Goal: Task Accomplishment & Management: Use online tool/utility

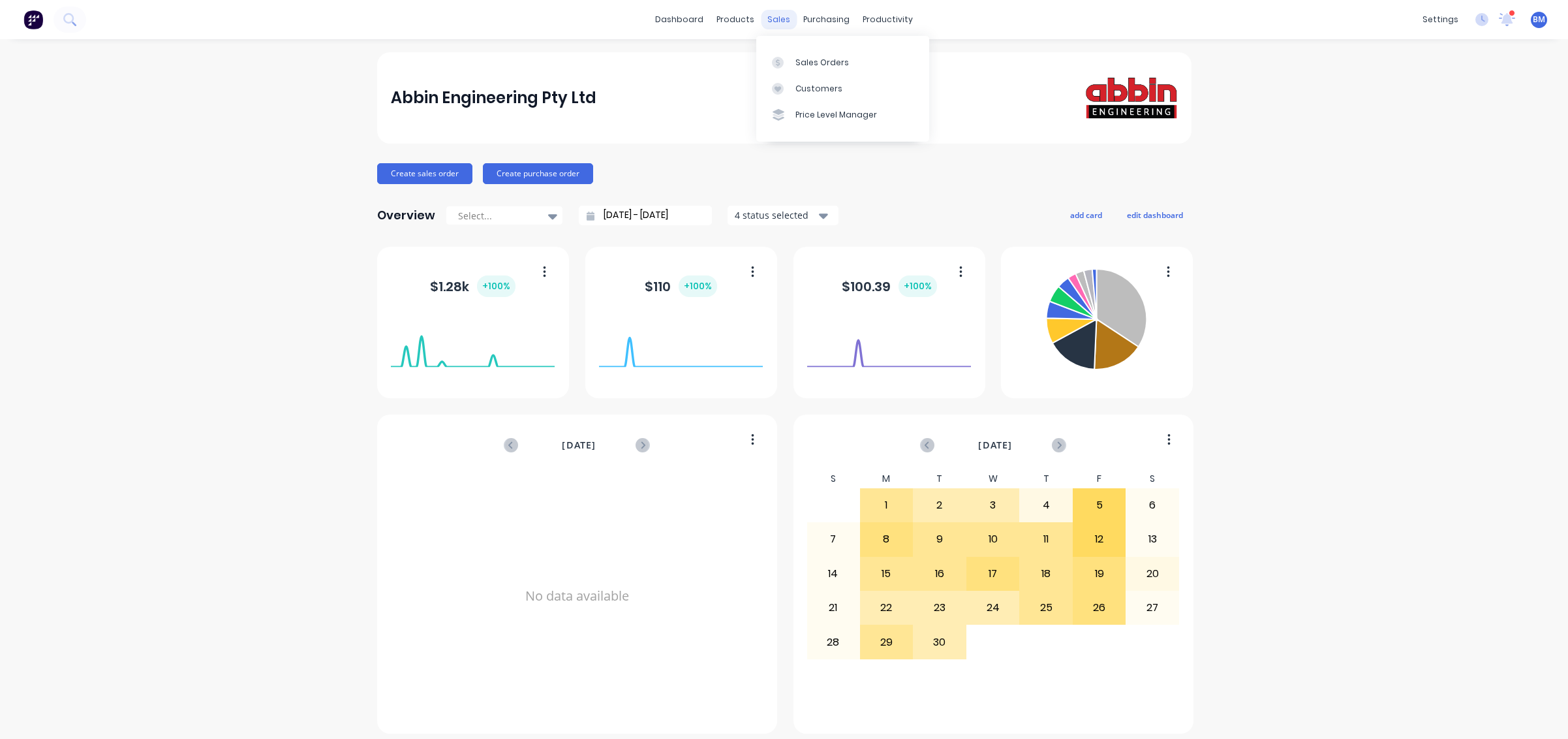
click at [782, 26] on div "sales" at bounding box center [779, 19] width 36 height 19
drag, startPoint x: 792, startPoint y: 62, endPoint x: 920, endPoint y: 100, distance: 133.5
click at [792, 62] on link "Sales Orders" at bounding box center [843, 62] width 173 height 26
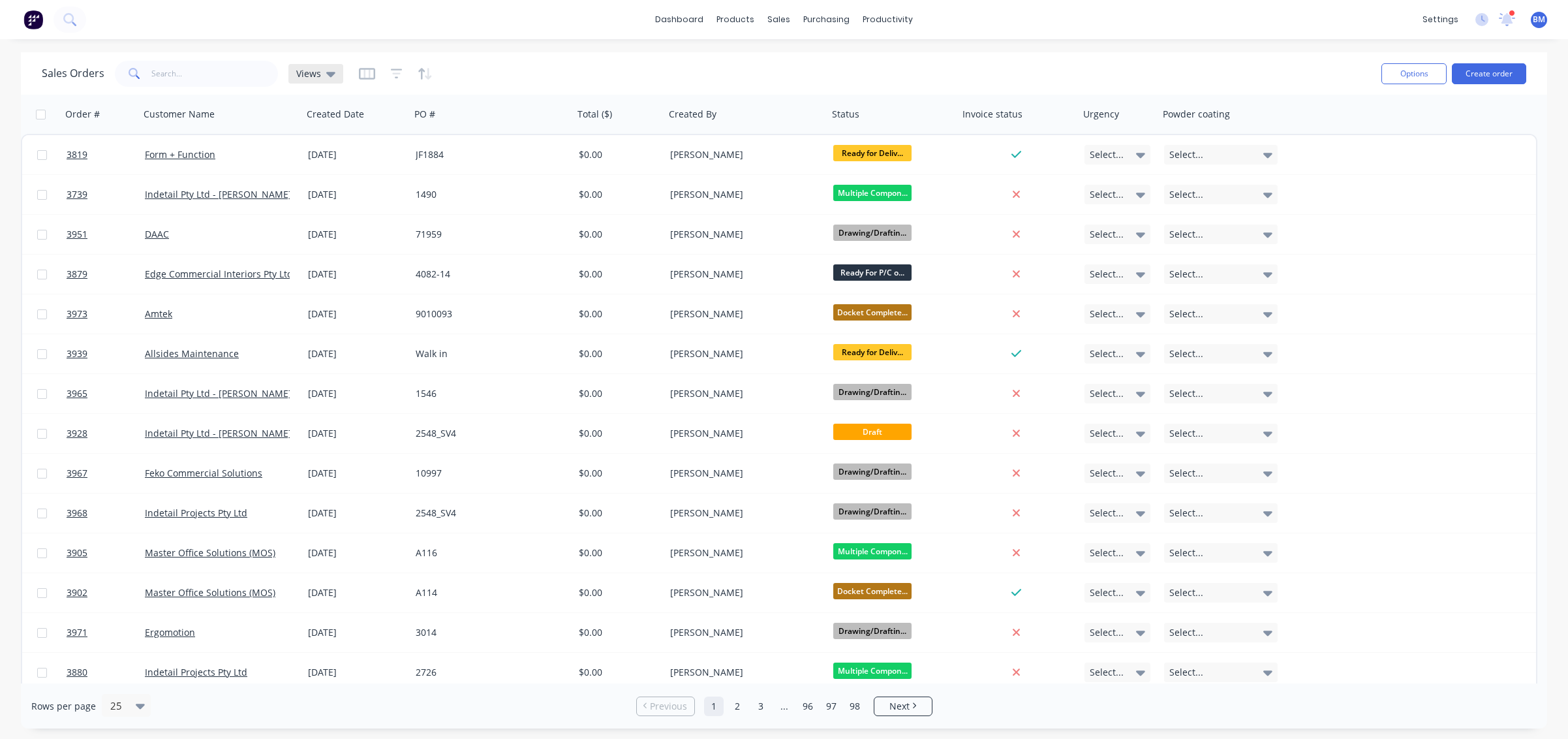
click at [334, 80] on div "Views" at bounding box center [315, 73] width 55 height 19
click at [338, 211] on button "drafts" at bounding box center [366, 211] width 149 height 15
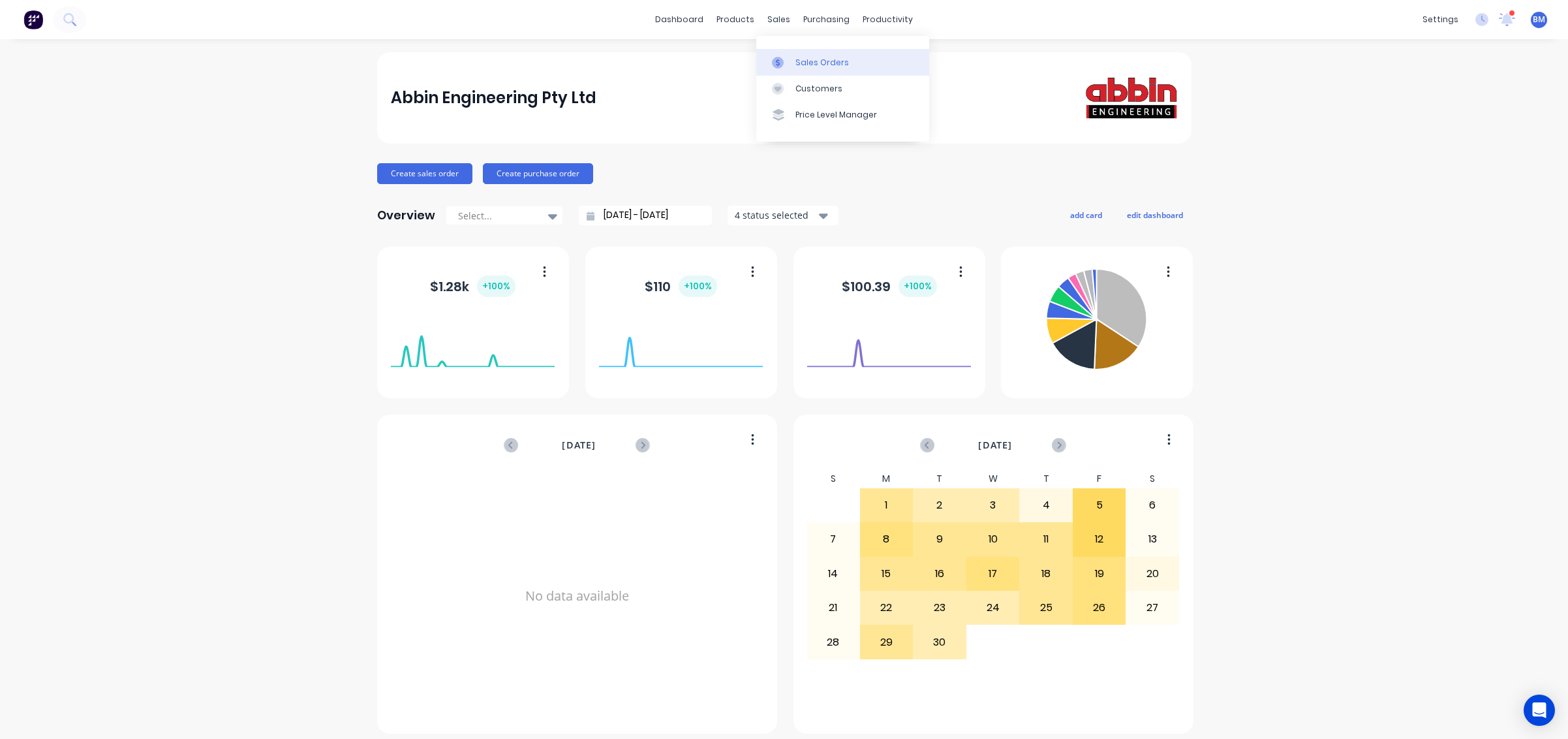
click at [815, 57] on div "Sales Orders" at bounding box center [822, 62] width 53 height 12
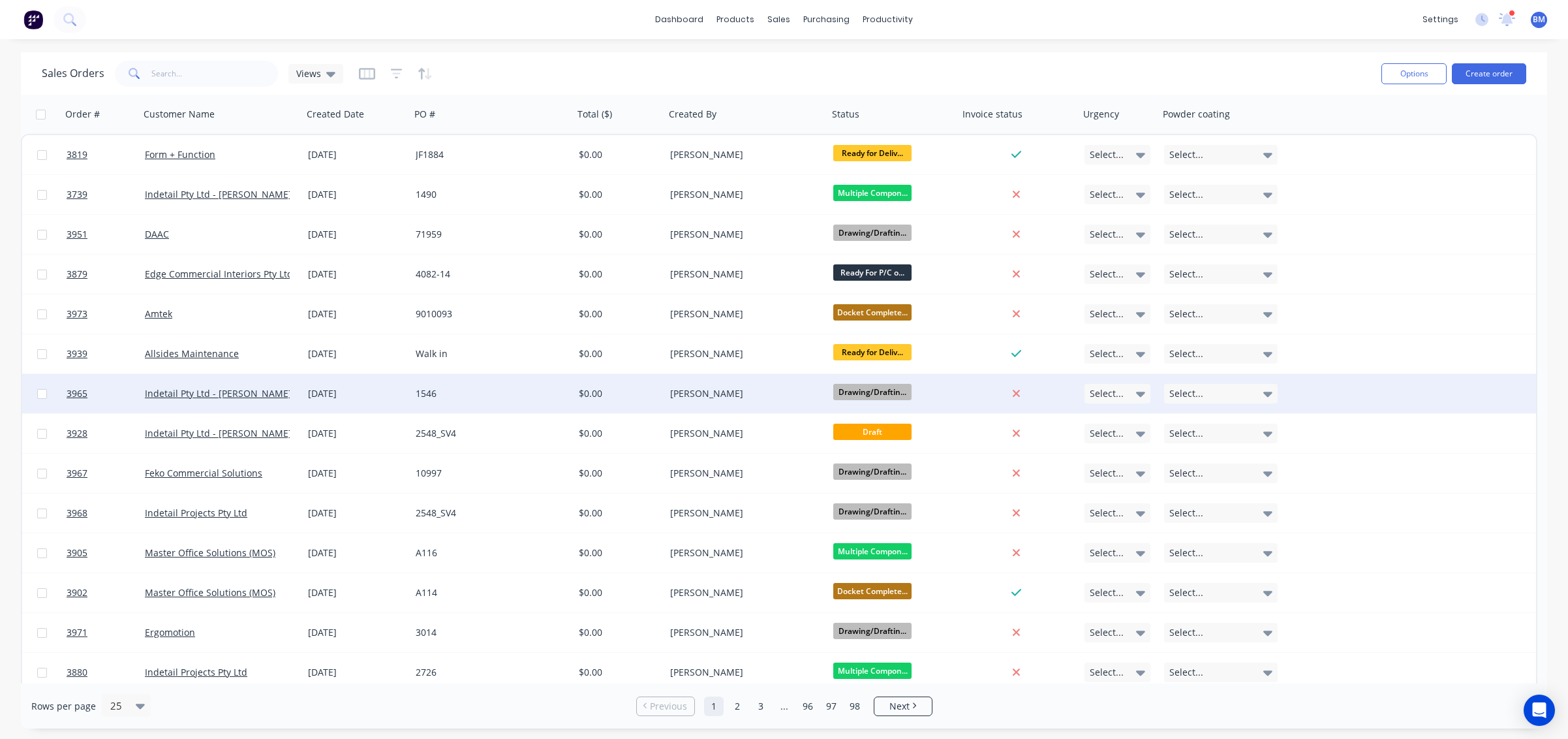
click at [386, 403] on div "[DATE]" at bounding box center [357, 393] width 108 height 39
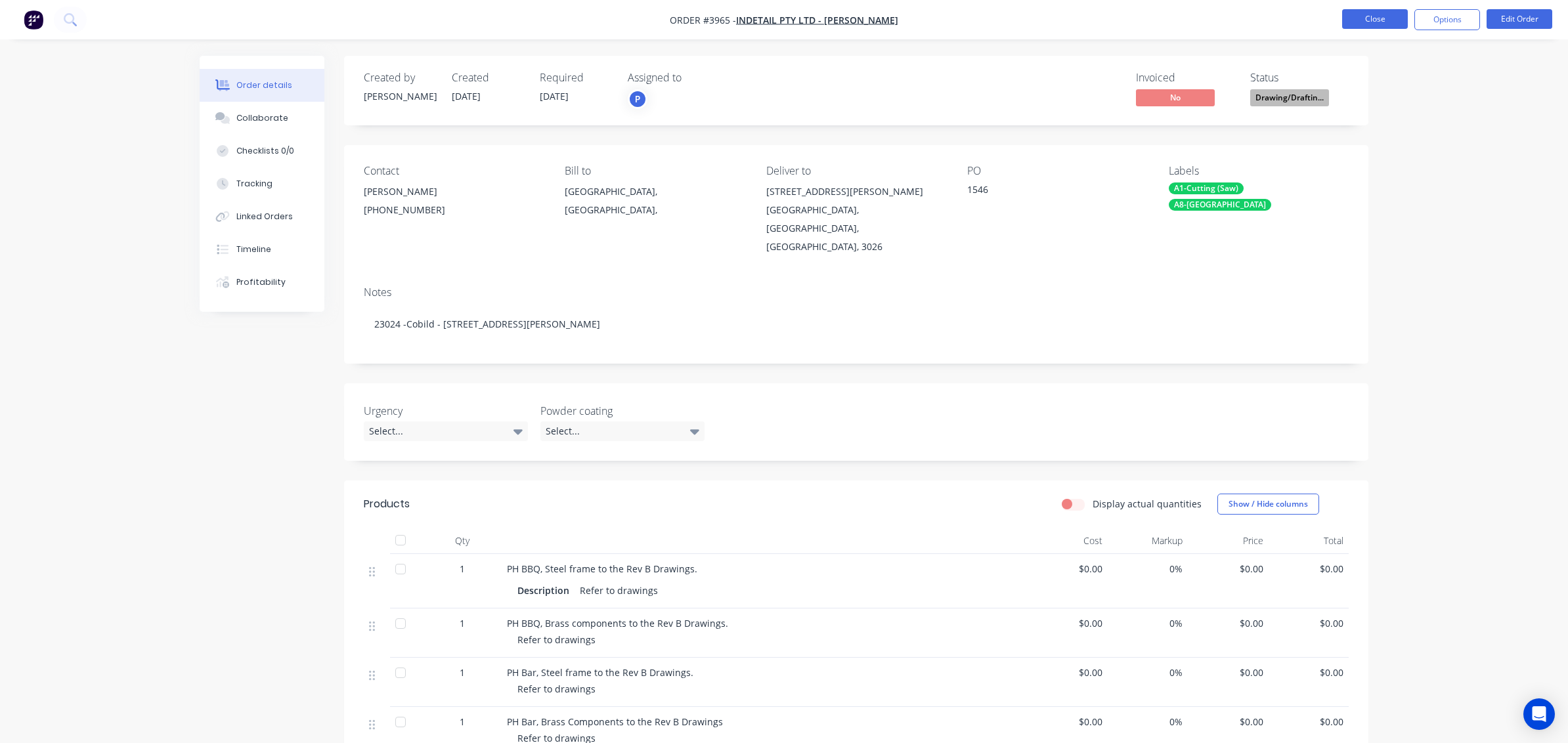
click at [1372, 14] on button "Close" at bounding box center [1374, 19] width 66 height 19
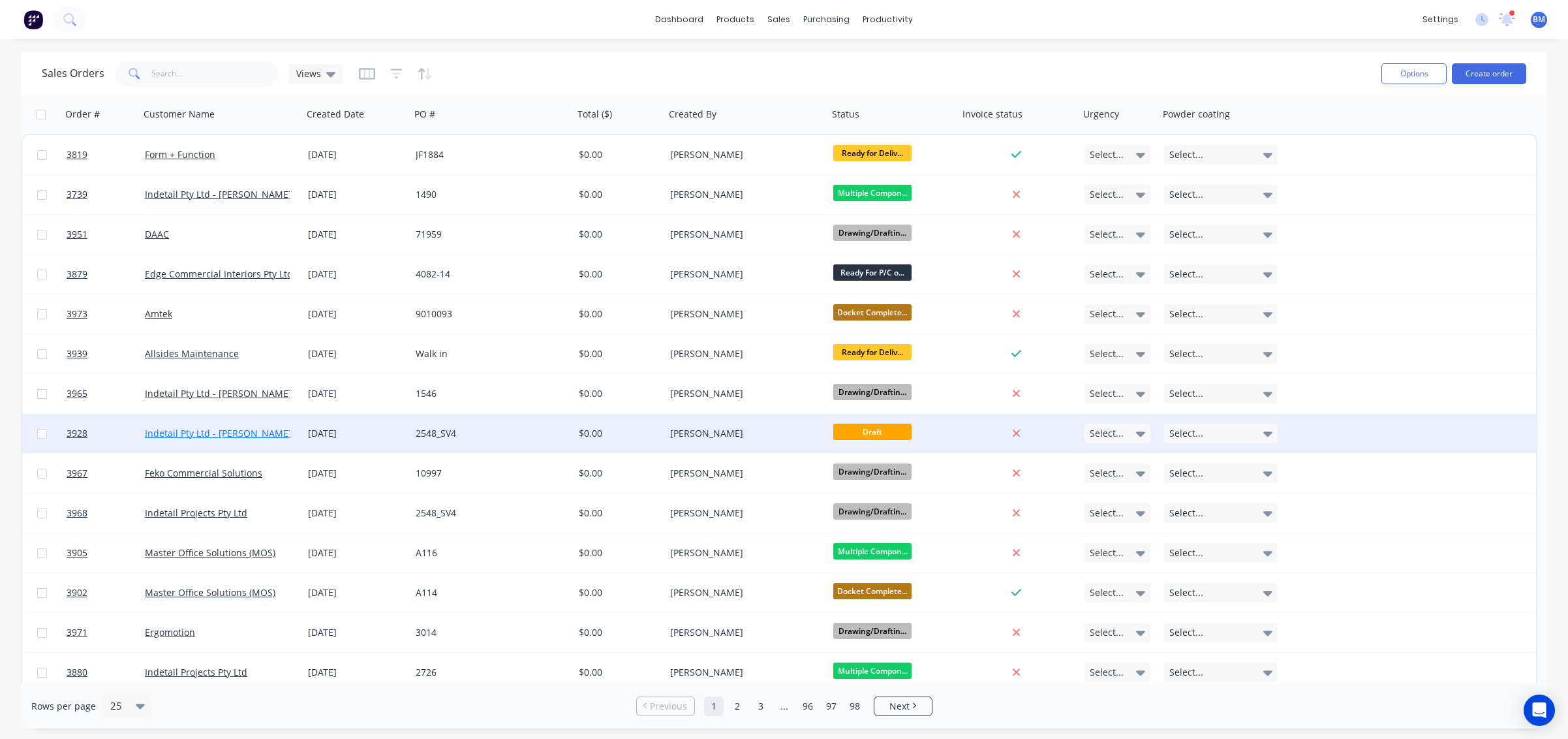
click at [233, 437] on link "Indetail Pty Ltd - [PERSON_NAME]" at bounding box center [218, 434] width 146 height 12
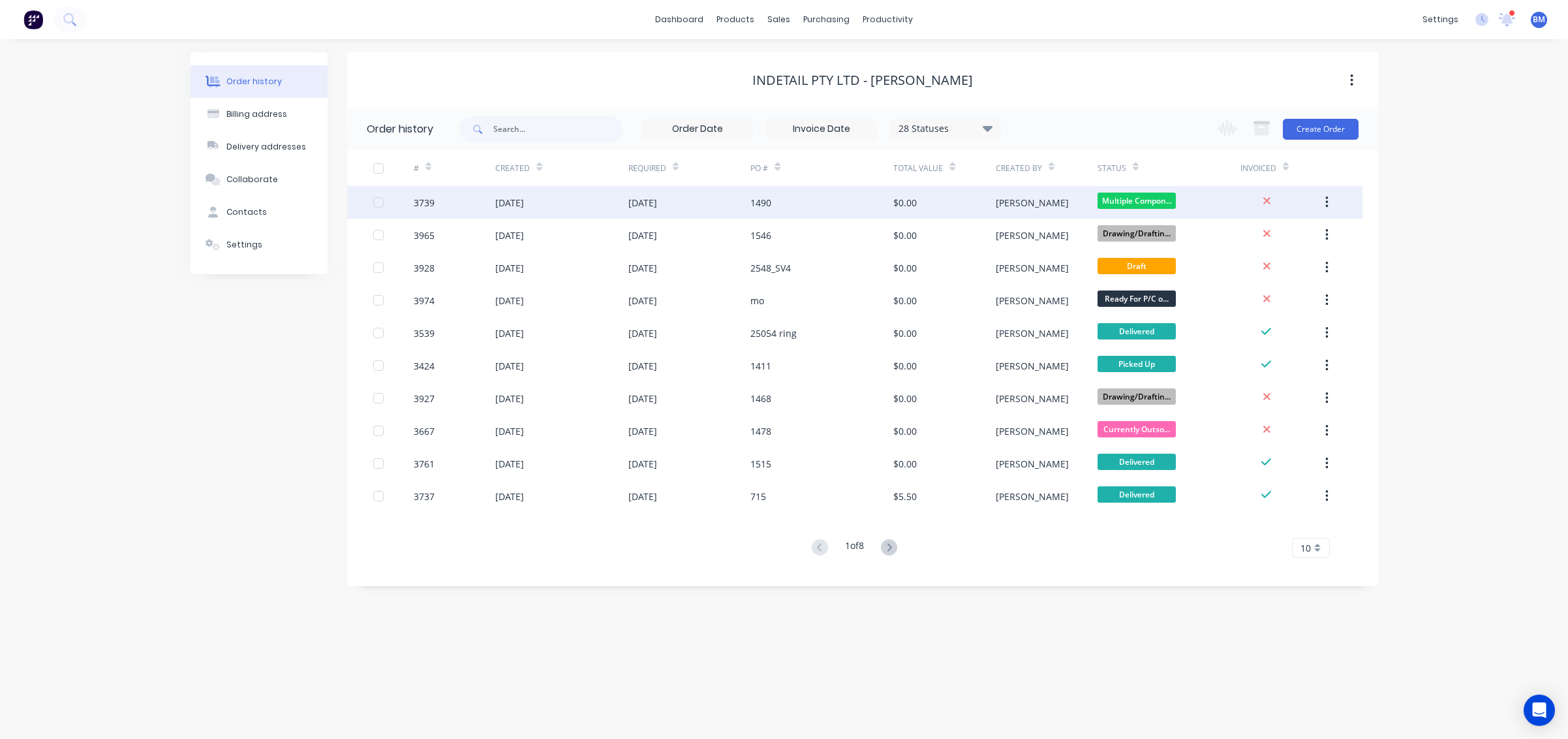
click at [743, 194] on div "30 Jul 2025" at bounding box center [689, 202] width 123 height 32
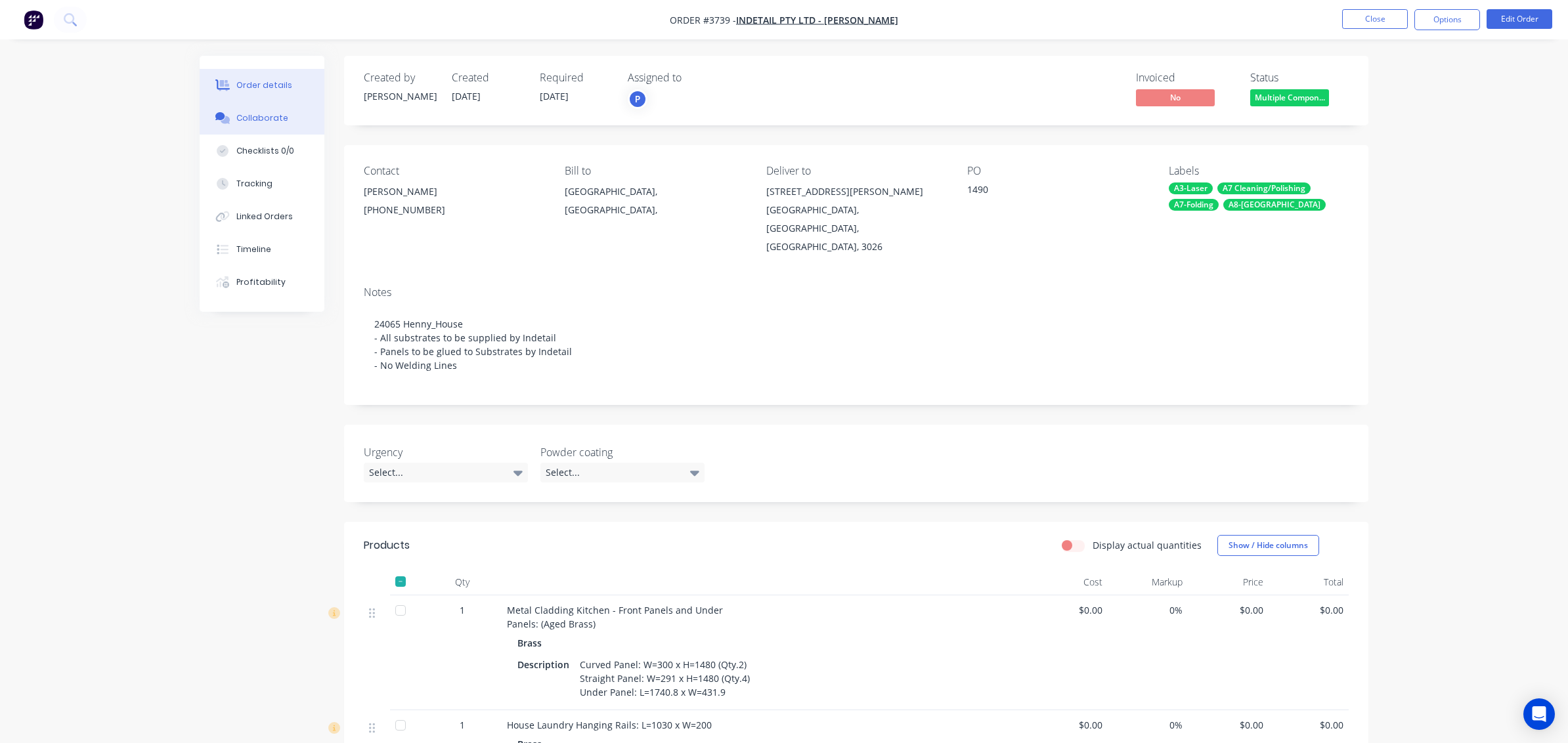
click at [253, 112] on button "Collaborate" at bounding box center [261, 118] width 125 height 33
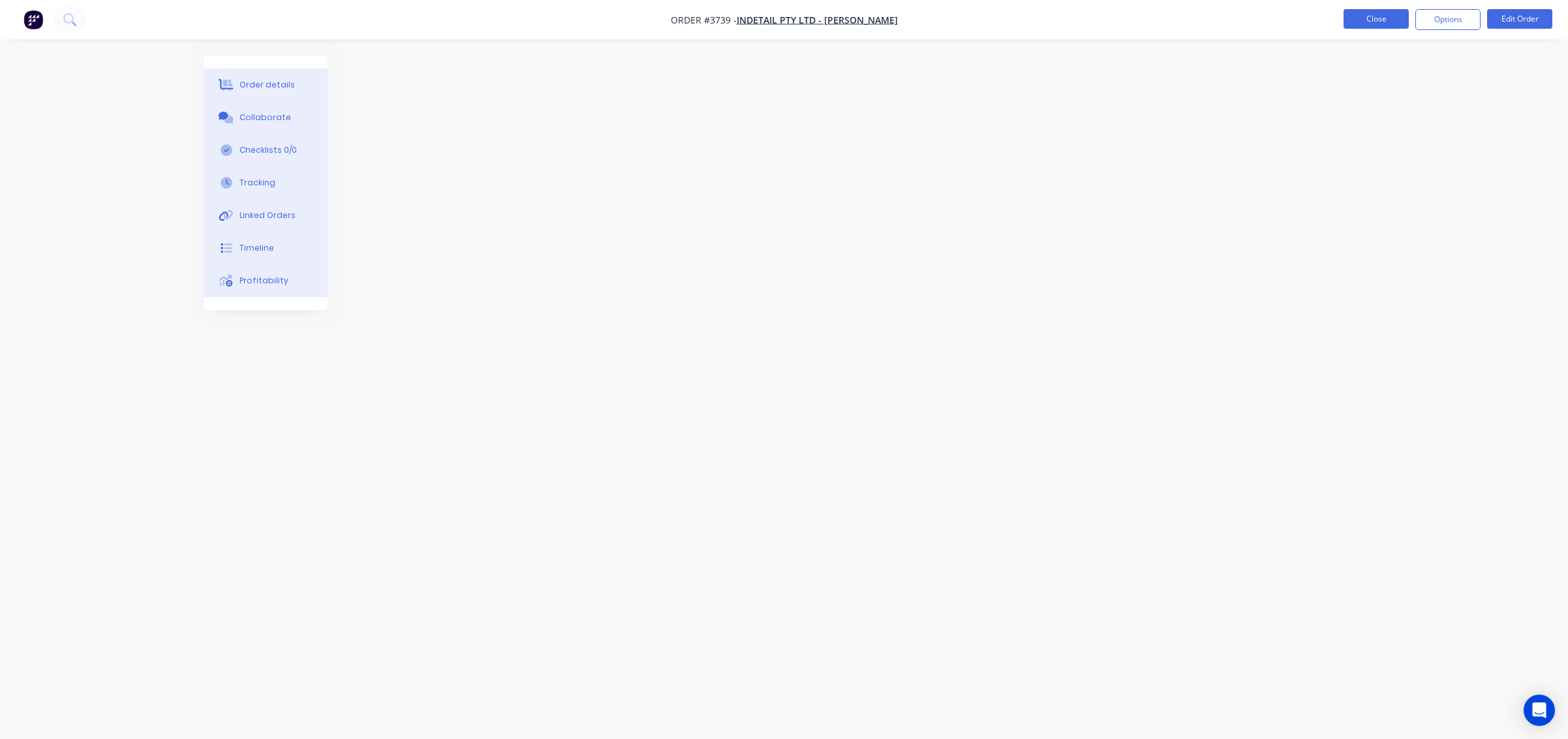
click at [1355, 24] on button "Close" at bounding box center [1376, 19] width 66 height 19
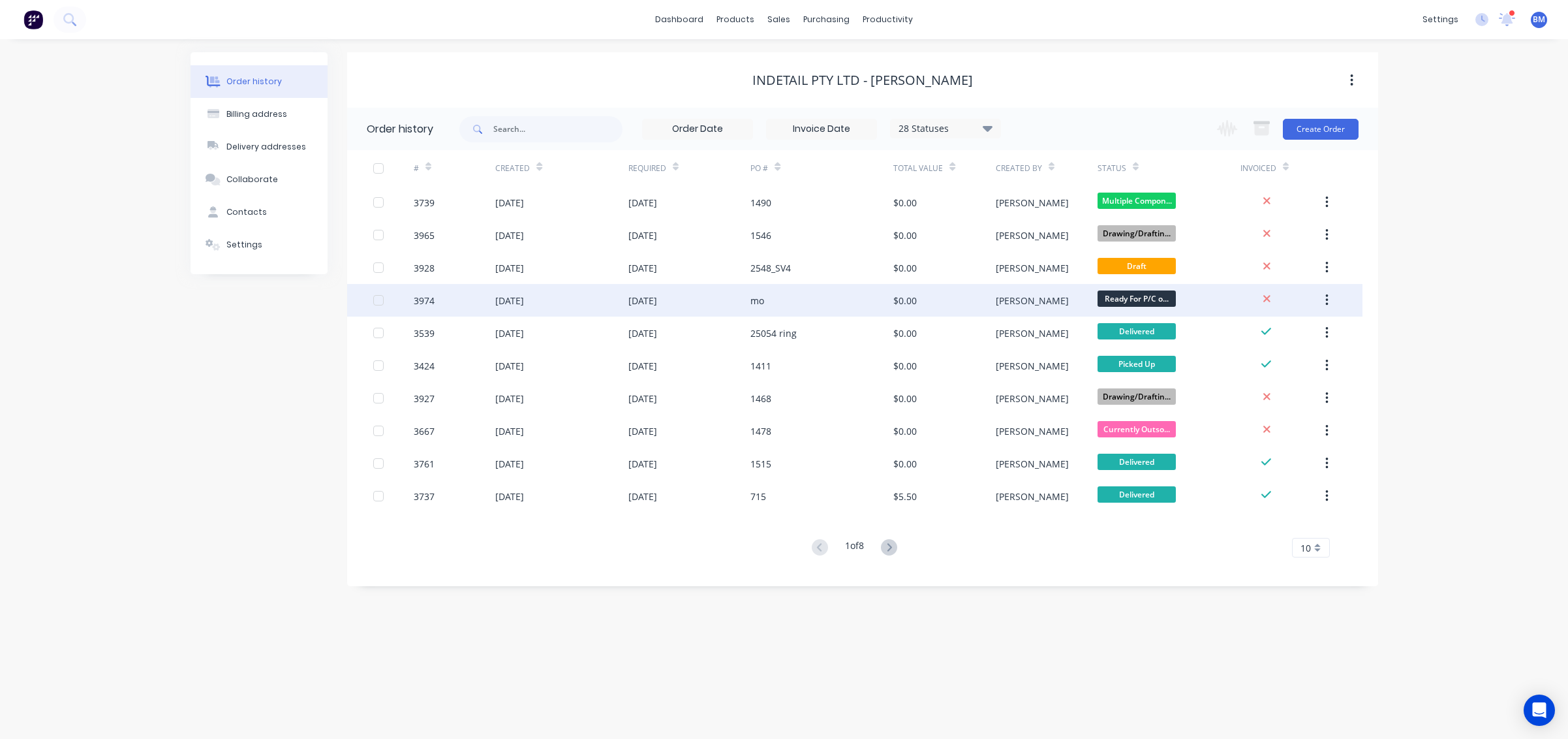
click at [853, 313] on div "mo" at bounding box center [822, 300] width 143 height 32
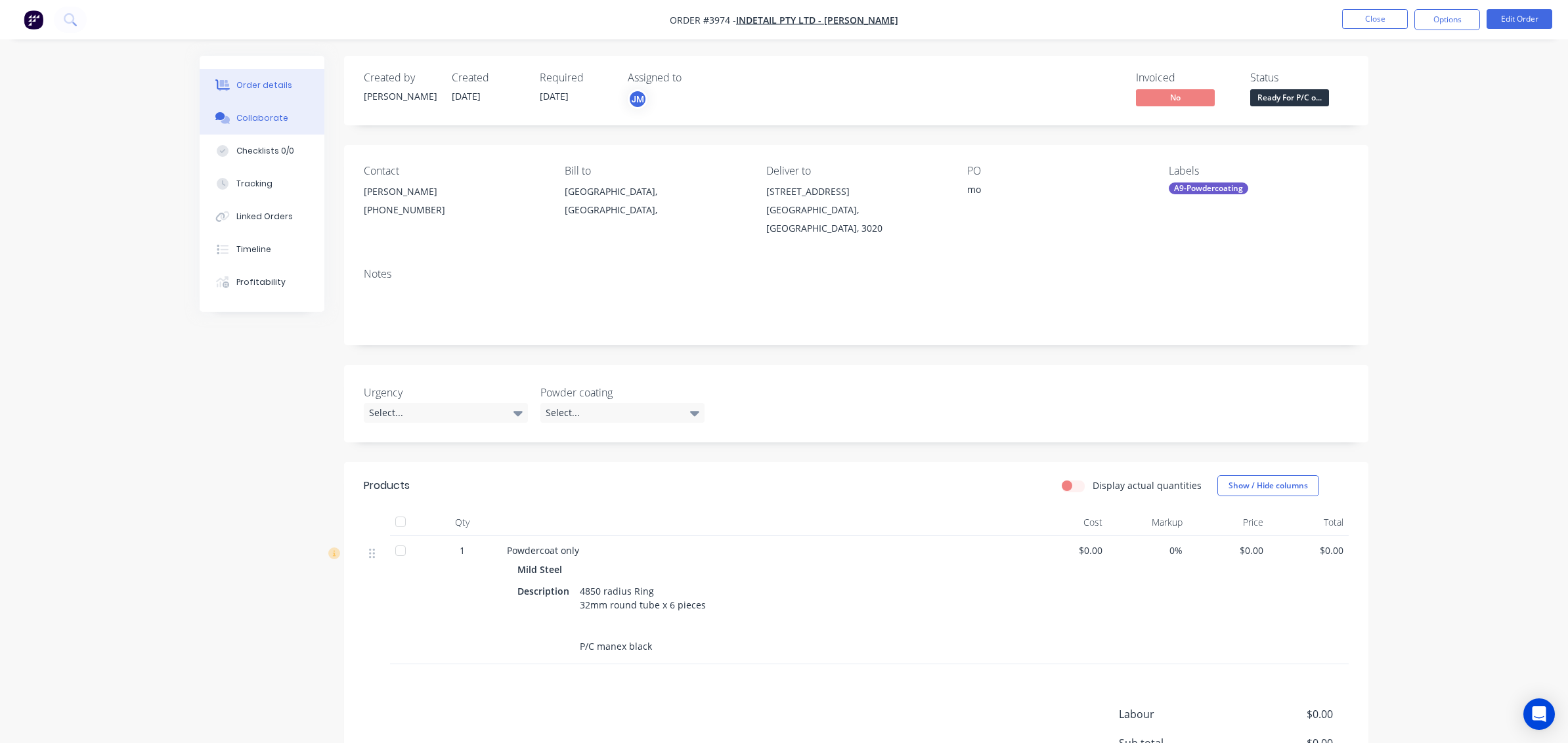
click at [271, 107] on button "Collaborate" at bounding box center [261, 118] width 125 height 33
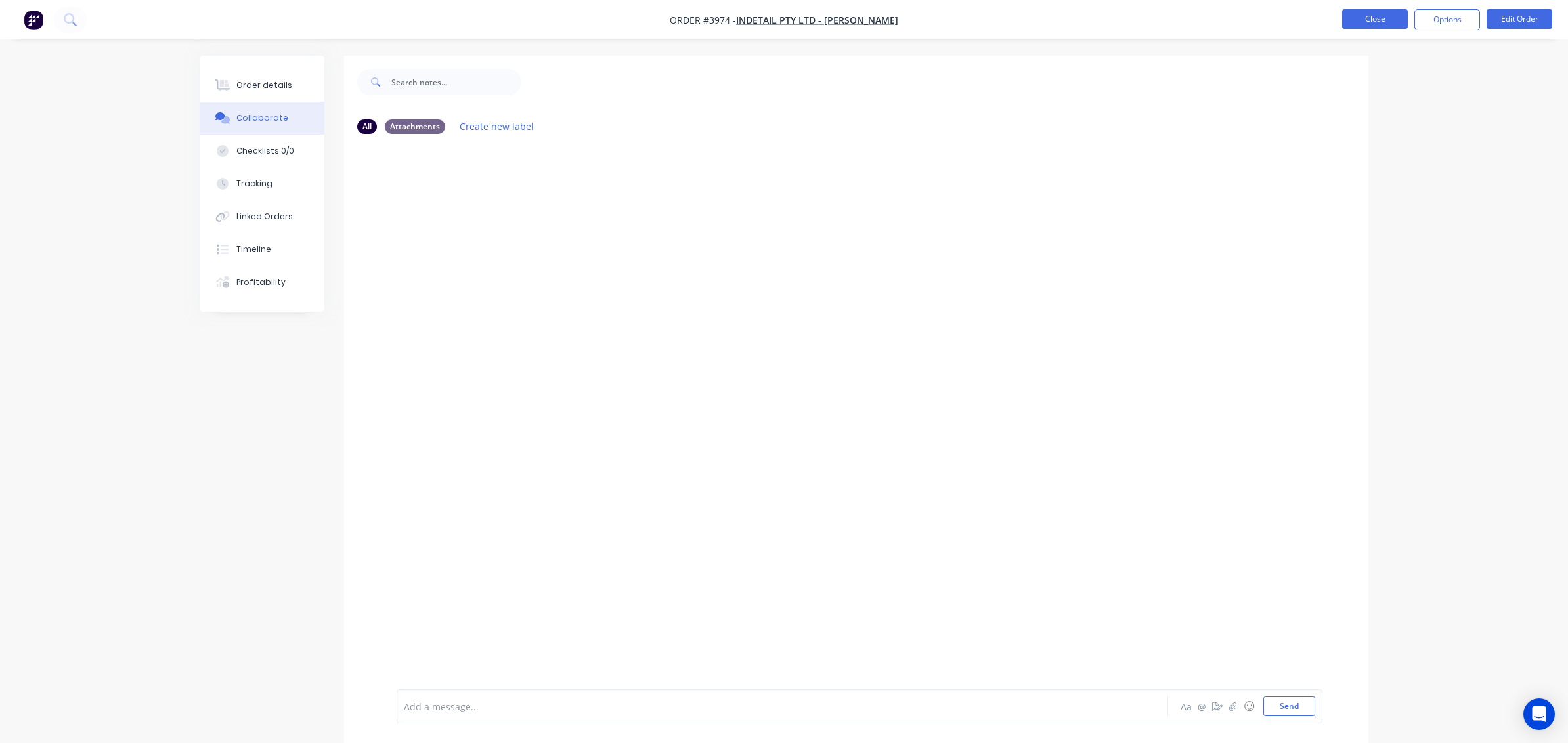
click at [1386, 24] on button "Close" at bounding box center [1374, 19] width 66 height 19
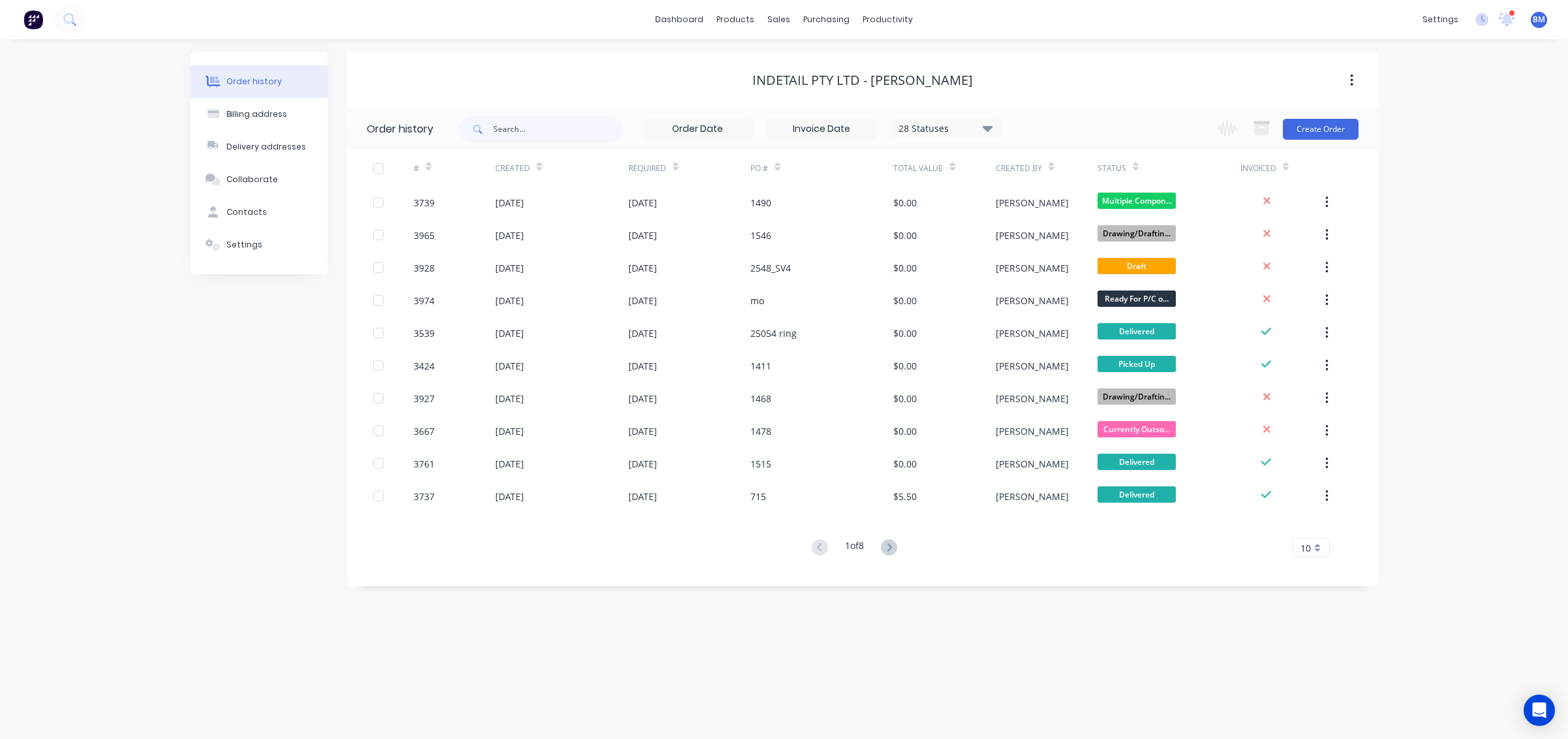
click at [34, 21] on img at bounding box center [32, 19] width 19 height 19
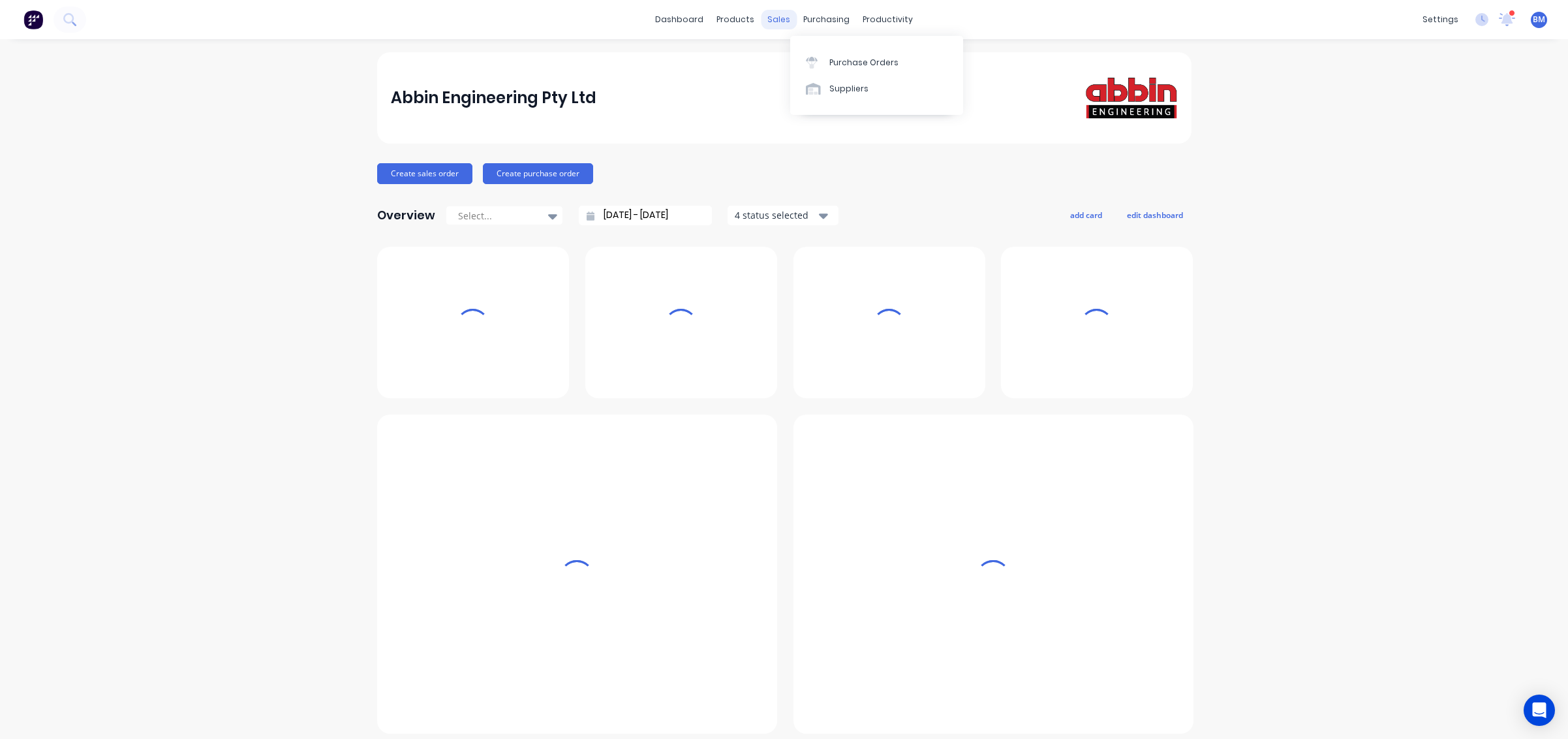
click at [752, 23] on div "products" at bounding box center [735, 19] width 51 height 19
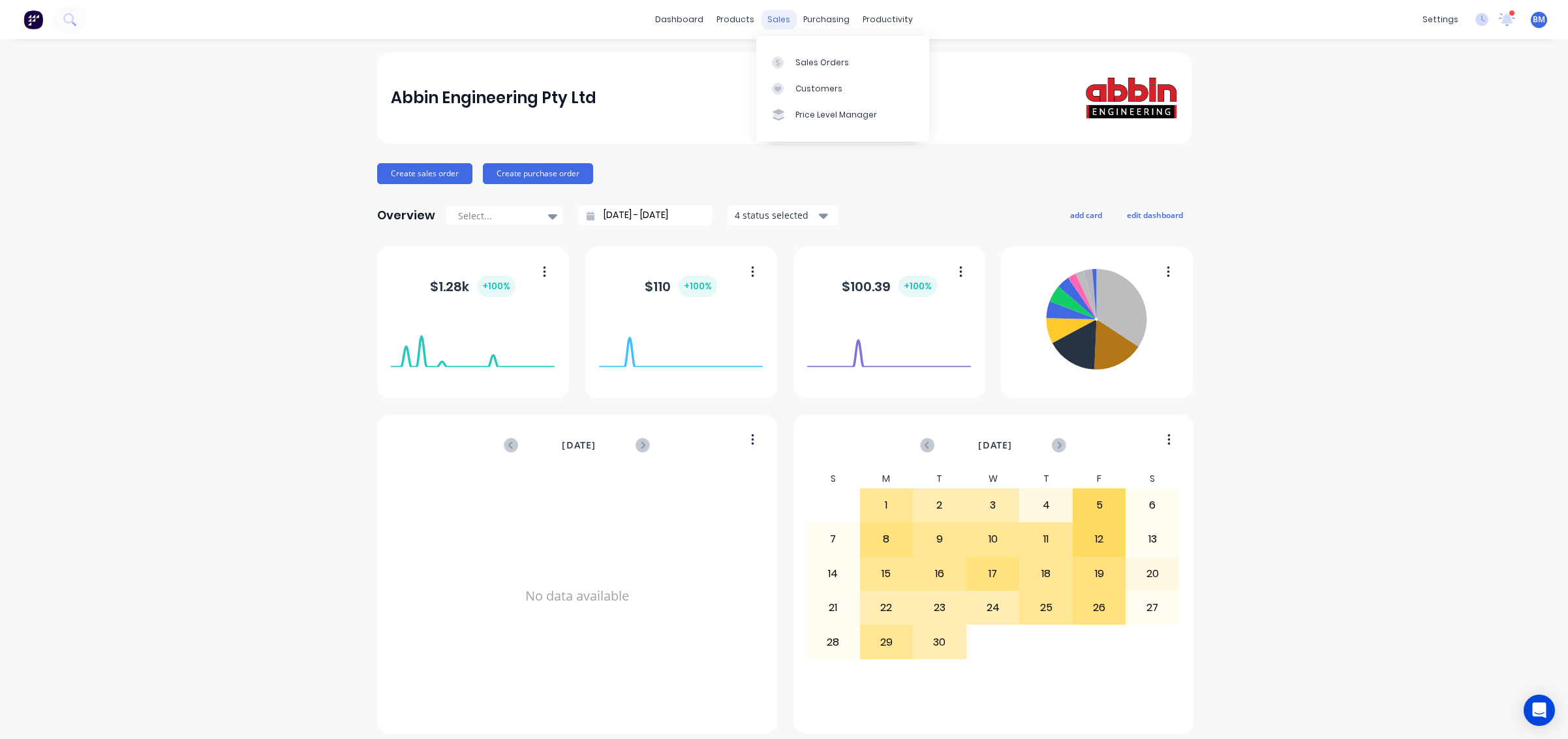
click at [784, 19] on div "sales" at bounding box center [779, 19] width 36 height 19
click at [794, 76] on link "Customers" at bounding box center [843, 89] width 173 height 26
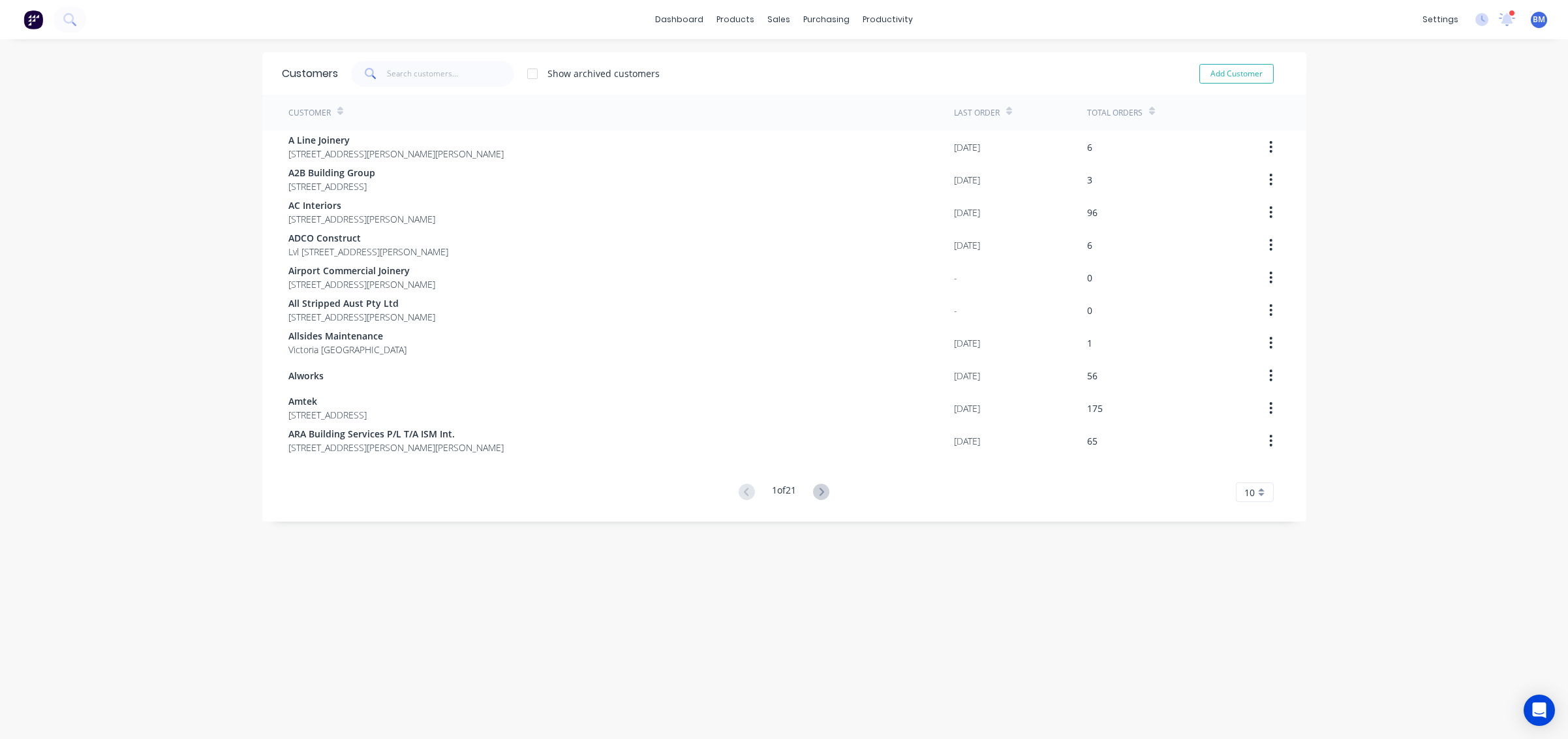
click at [796, 70] on div "Show archived customers Add Customer" at bounding box center [813, 74] width 949 height 26
click at [772, 33] on div "dashboard products sales purchasing productivity dashboard products Product Cat…" at bounding box center [784, 19] width 1568 height 39
click at [777, 34] on div "dashboard products sales purchasing productivity dashboard products Product Cat…" at bounding box center [784, 19] width 1568 height 39
drag, startPoint x: 776, startPoint y: 15, endPoint x: 782, endPoint y: 43, distance: 28.6
click at [776, 17] on div "sales" at bounding box center [779, 19] width 36 height 19
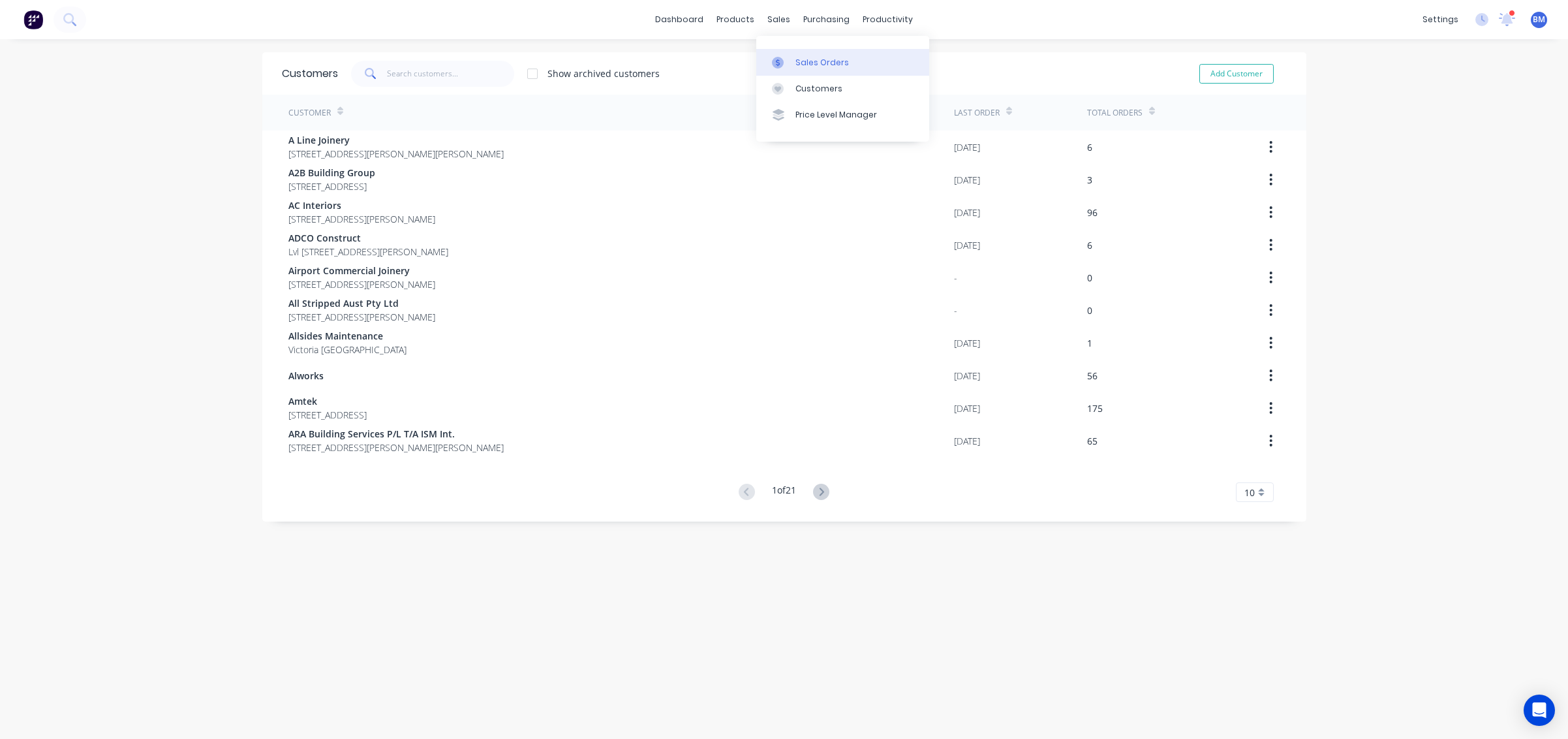
click at [785, 54] on link "Sales Orders" at bounding box center [843, 62] width 173 height 26
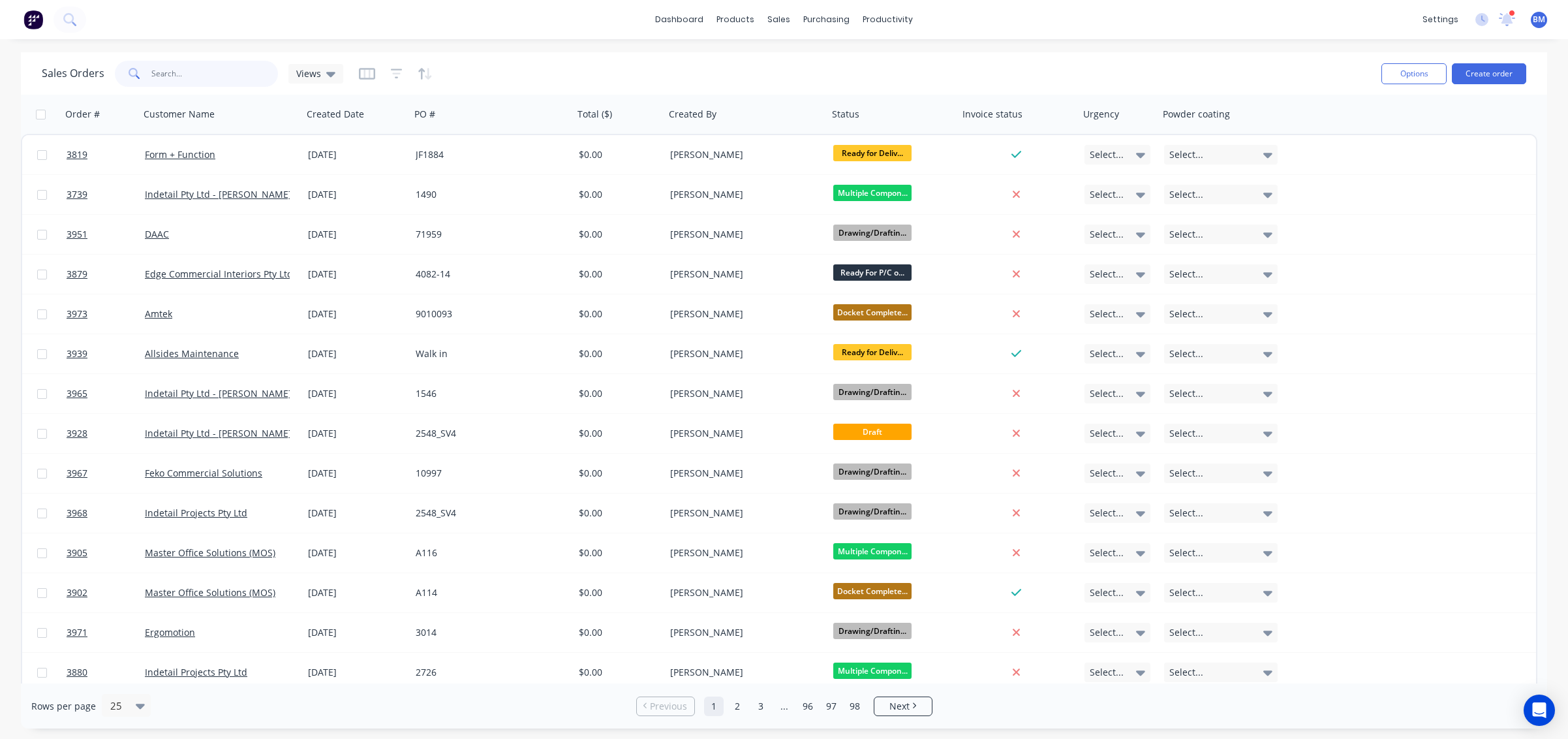
click at [199, 69] on input "text" at bounding box center [214, 74] width 127 height 26
click at [751, 25] on div "products" at bounding box center [735, 19] width 51 height 19
click at [781, 22] on div "sales" at bounding box center [779, 19] width 36 height 19
click at [266, 69] on input "text" at bounding box center [214, 74] width 127 height 26
type input "i"
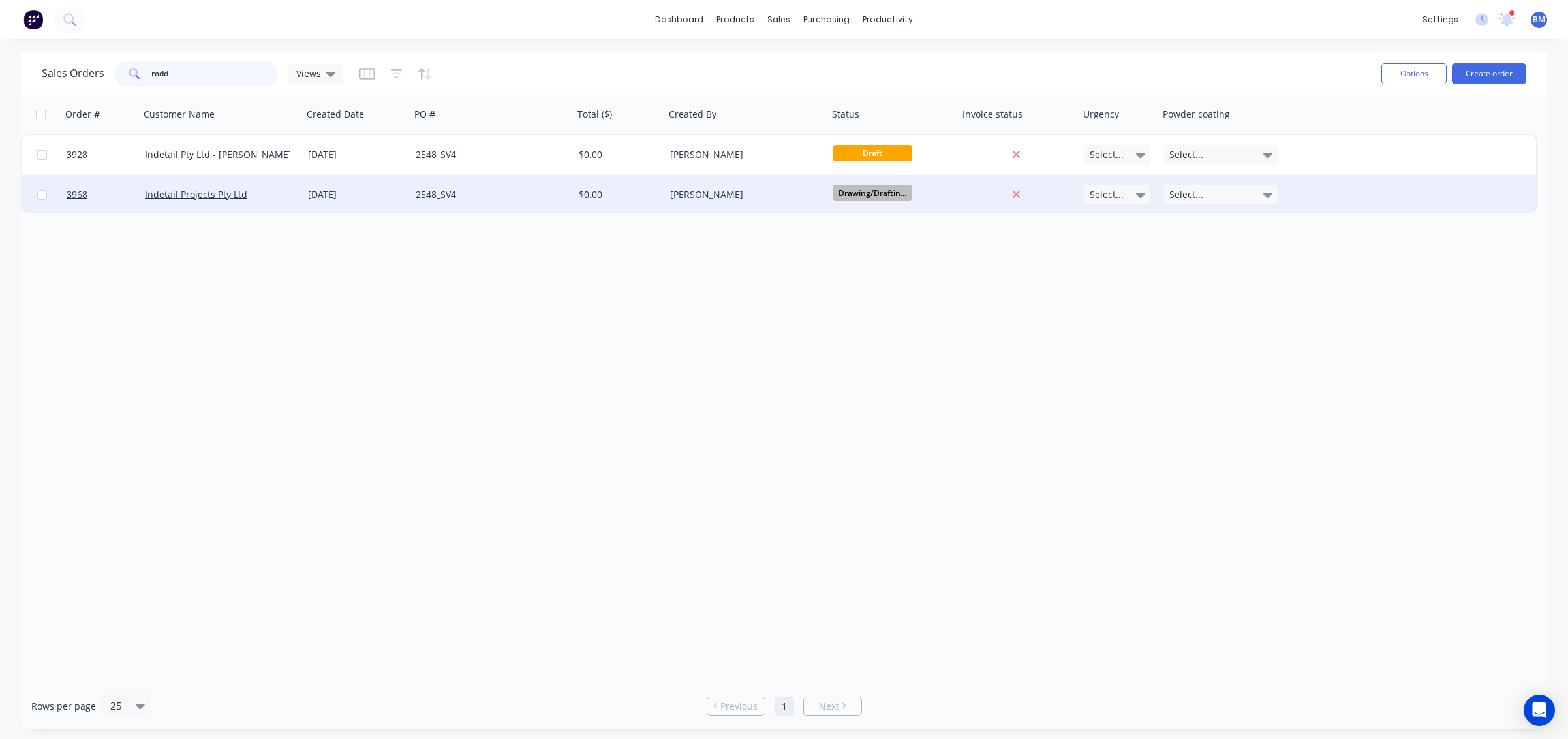
type input "rodd"
click at [743, 195] on div "[PERSON_NAME]" at bounding box center [742, 194] width 145 height 13
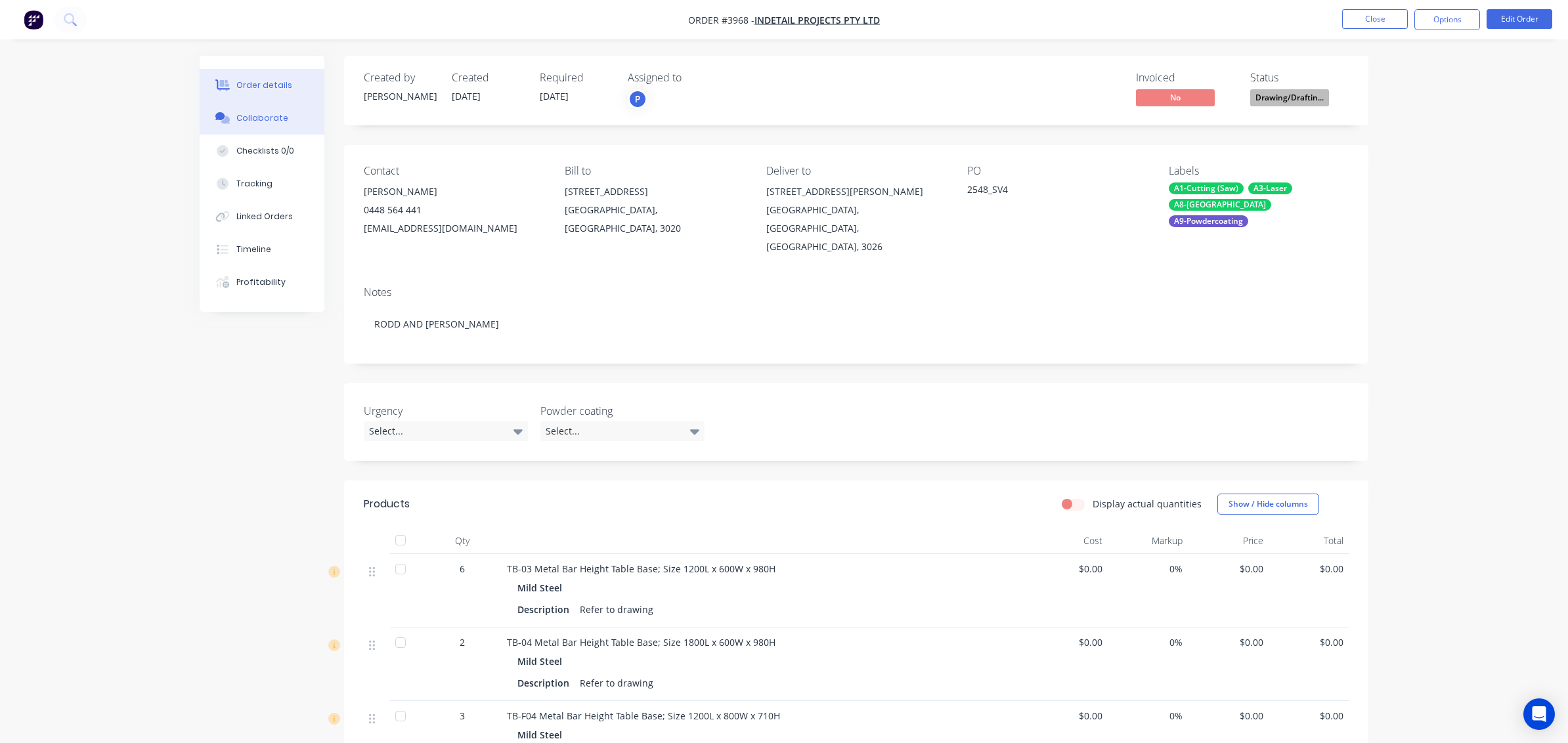
click at [273, 118] on div "Collaborate" at bounding box center [262, 118] width 52 height 12
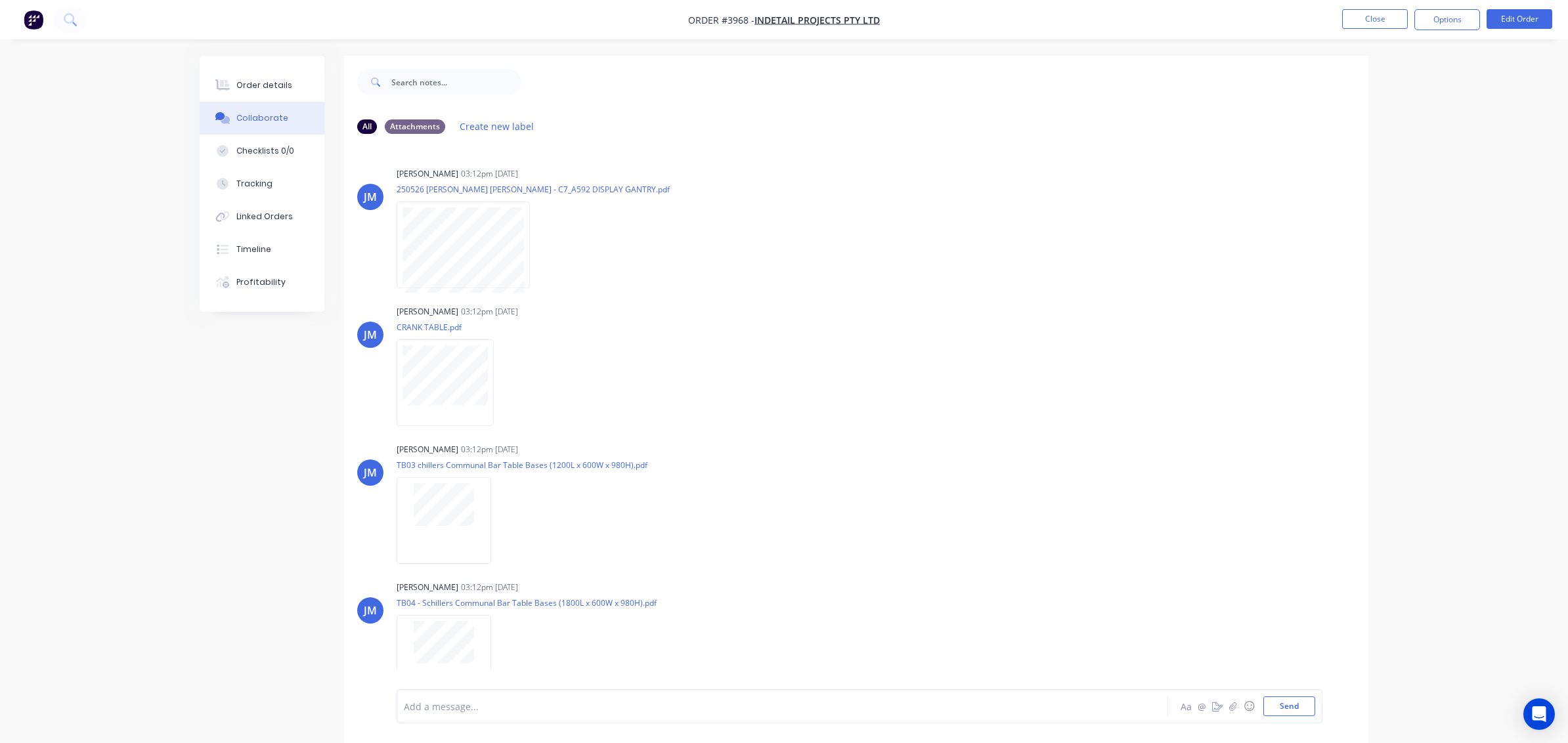
click at [1359, 31] on nav "Order #3968 - Indetail Projects Pty Ltd Close Options Edit Order" at bounding box center [784, 19] width 1568 height 40
click at [1363, 26] on button "Close" at bounding box center [1374, 19] width 66 height 19
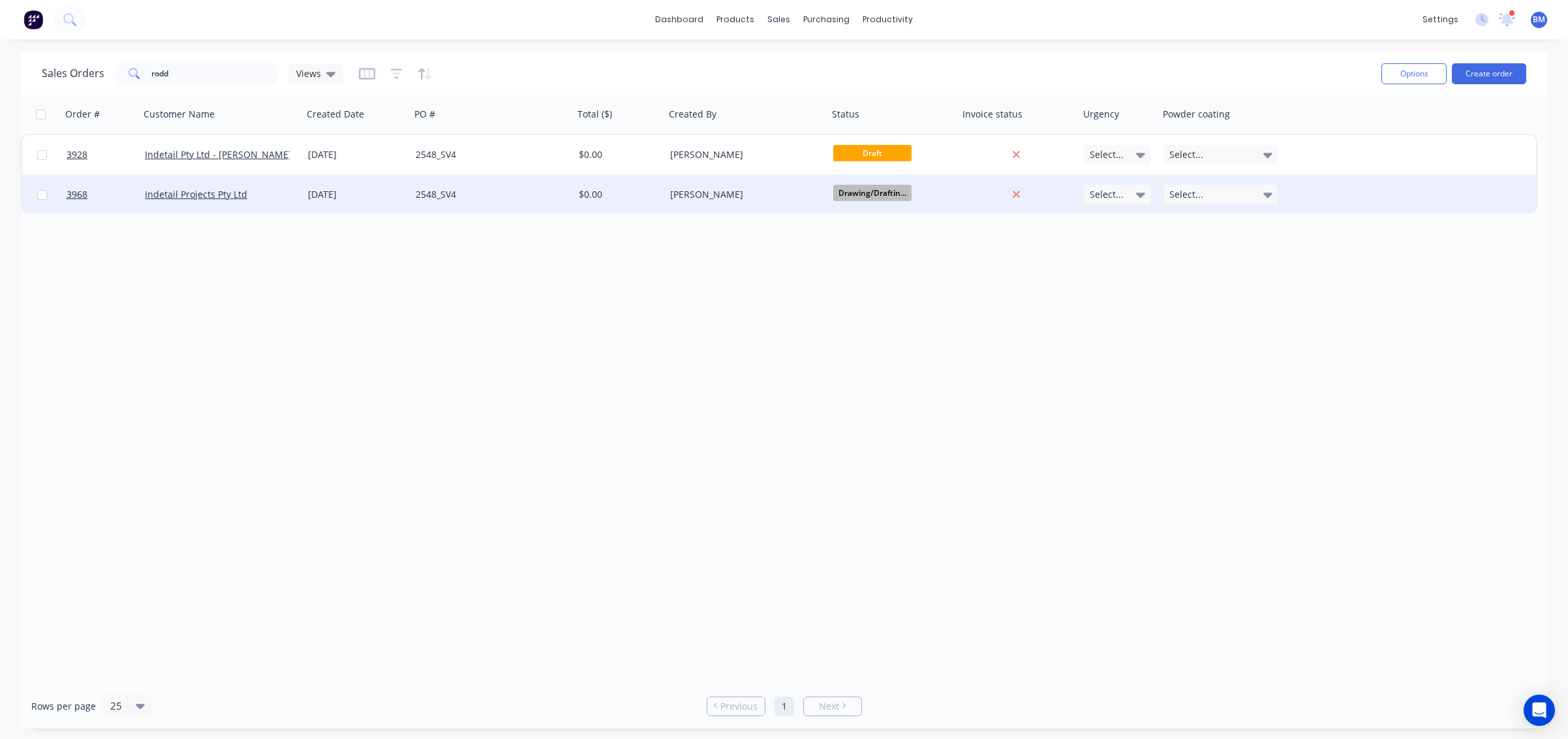
click at [482, 194] on div "2548_SV4" at bounding box center [488, 194] width 145 height 13
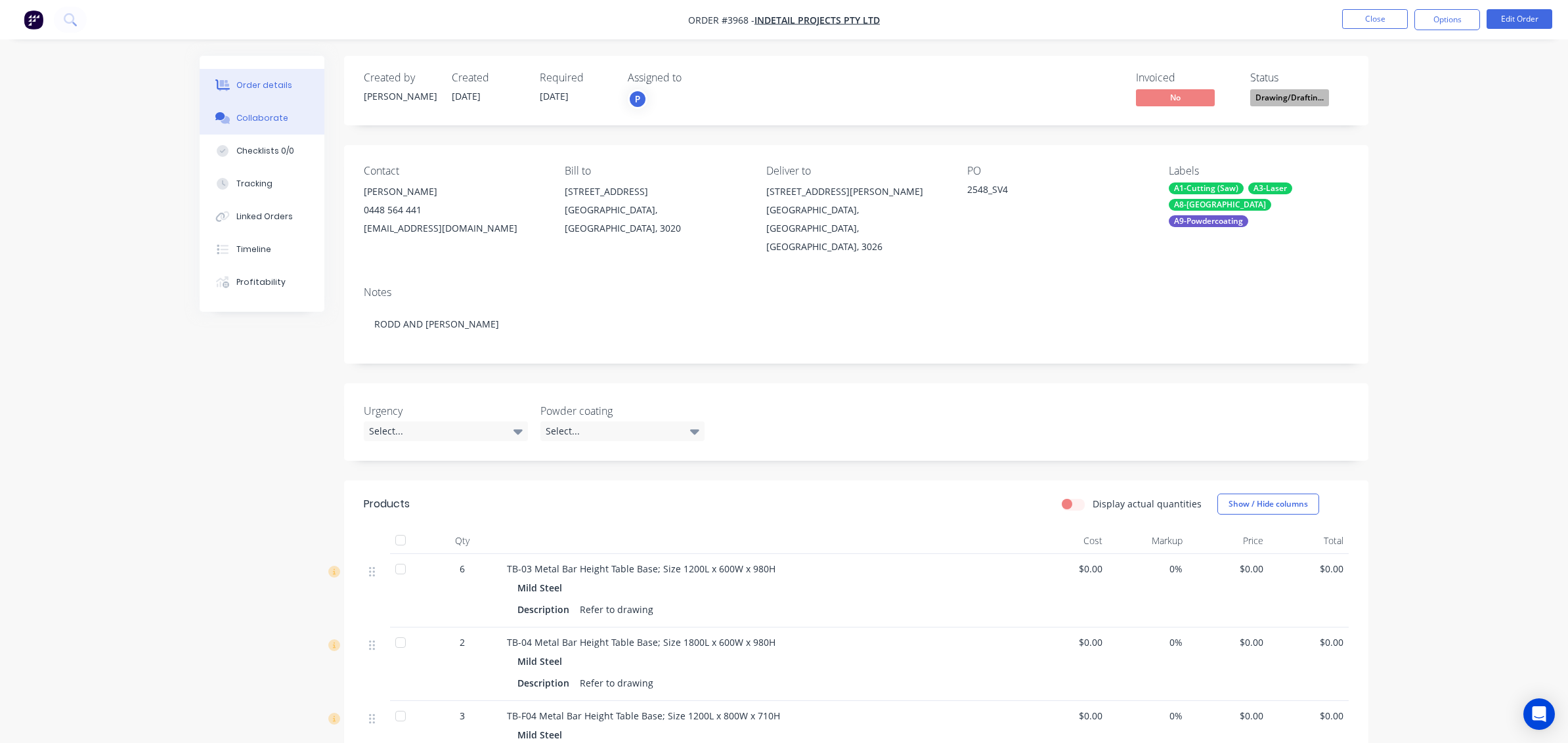
click at [280, 109] on button "Collaborate" at bounding box center [261, 118] width 125 height 33
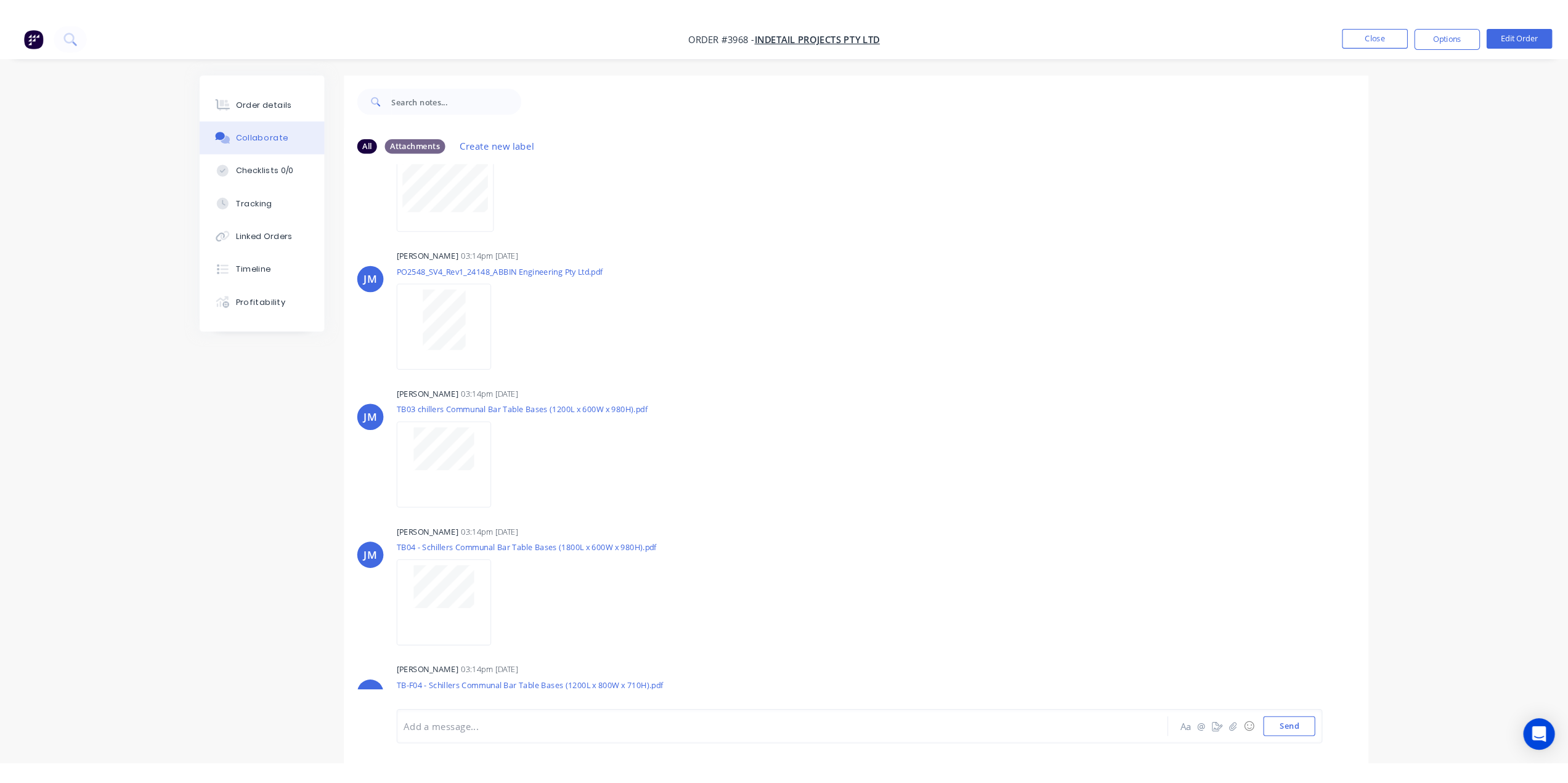
scroll to position [856, 0]
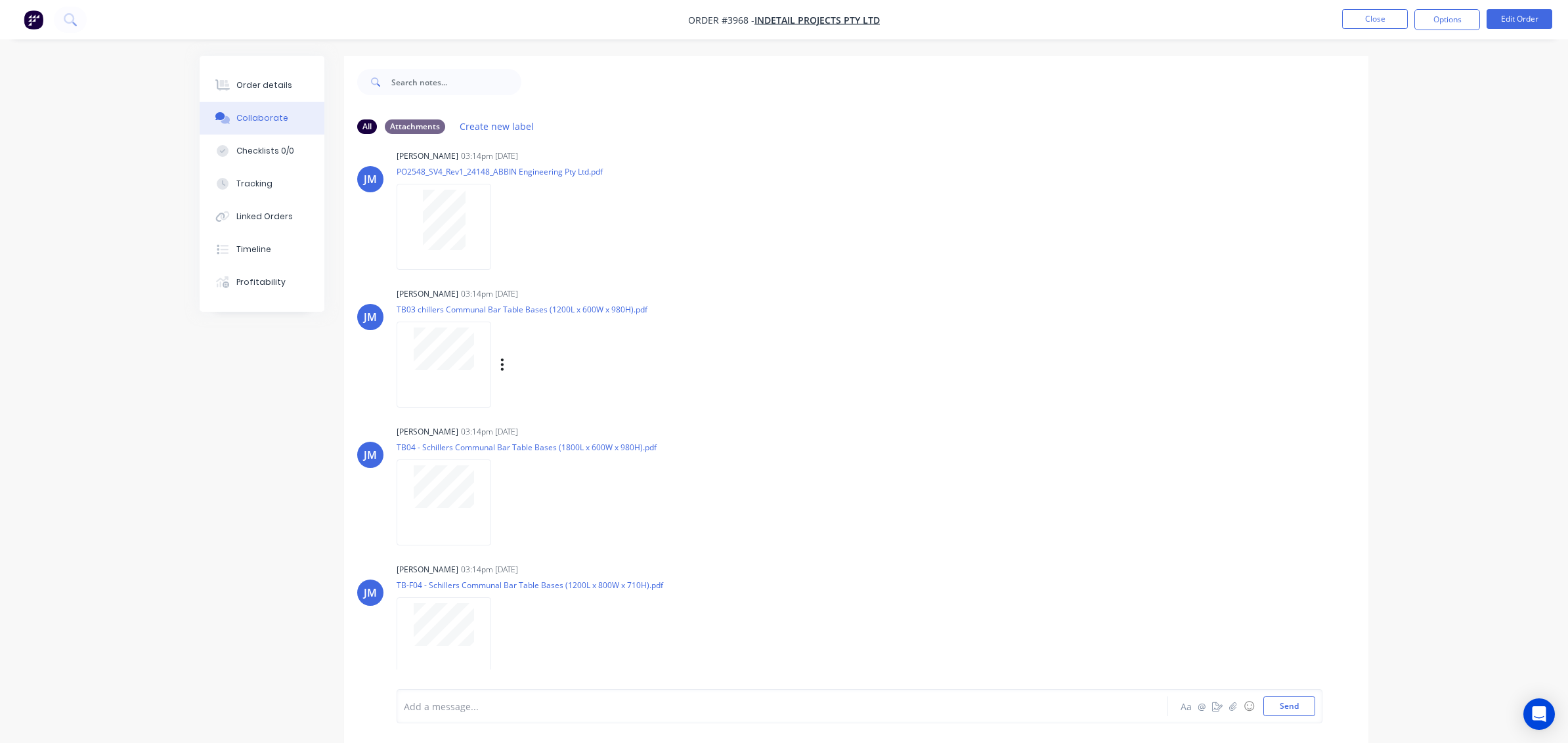
click at [446, 320] on div "Labels Download Delete" at bounding box center [521, 365] width 250 height 98
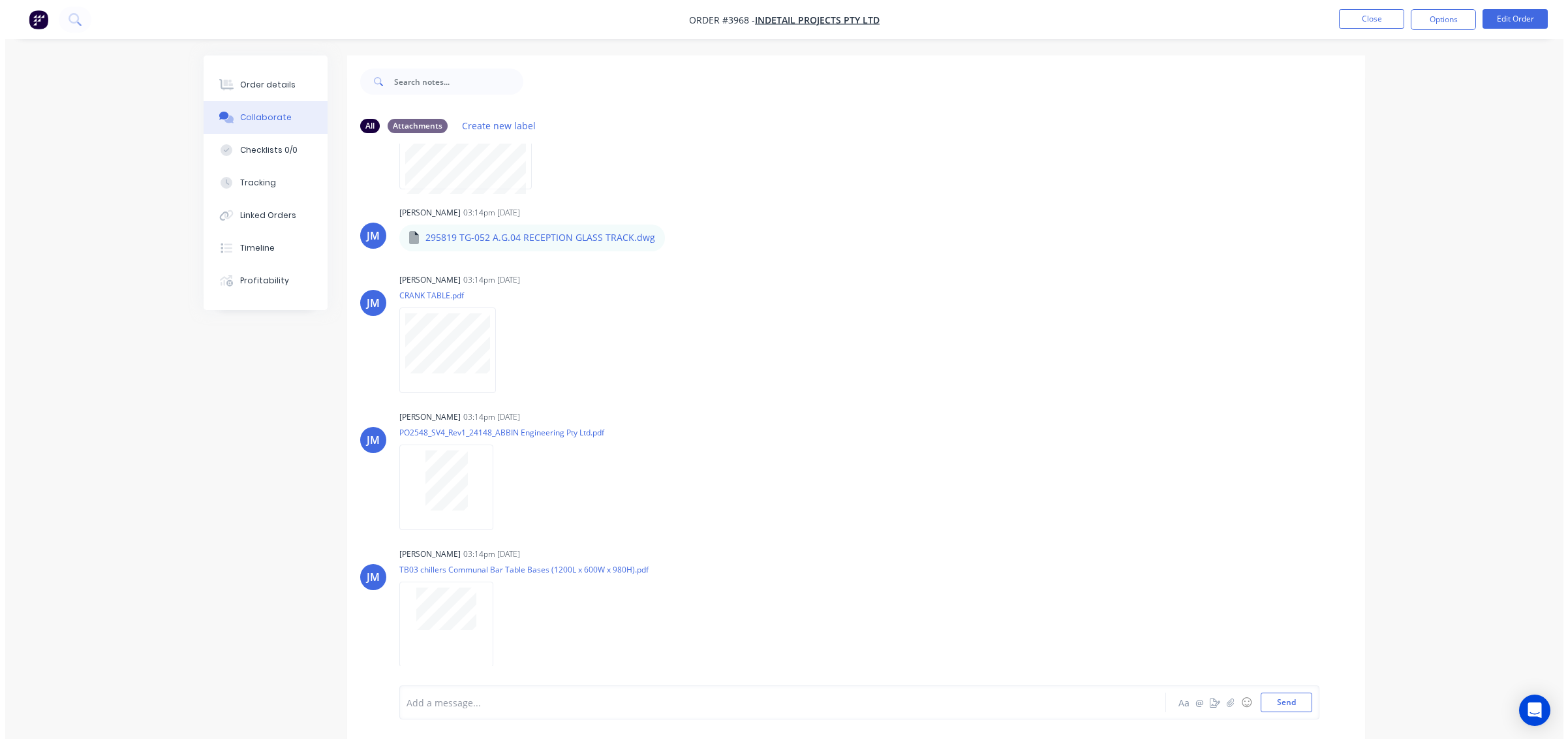
scroll to position [862, 0]
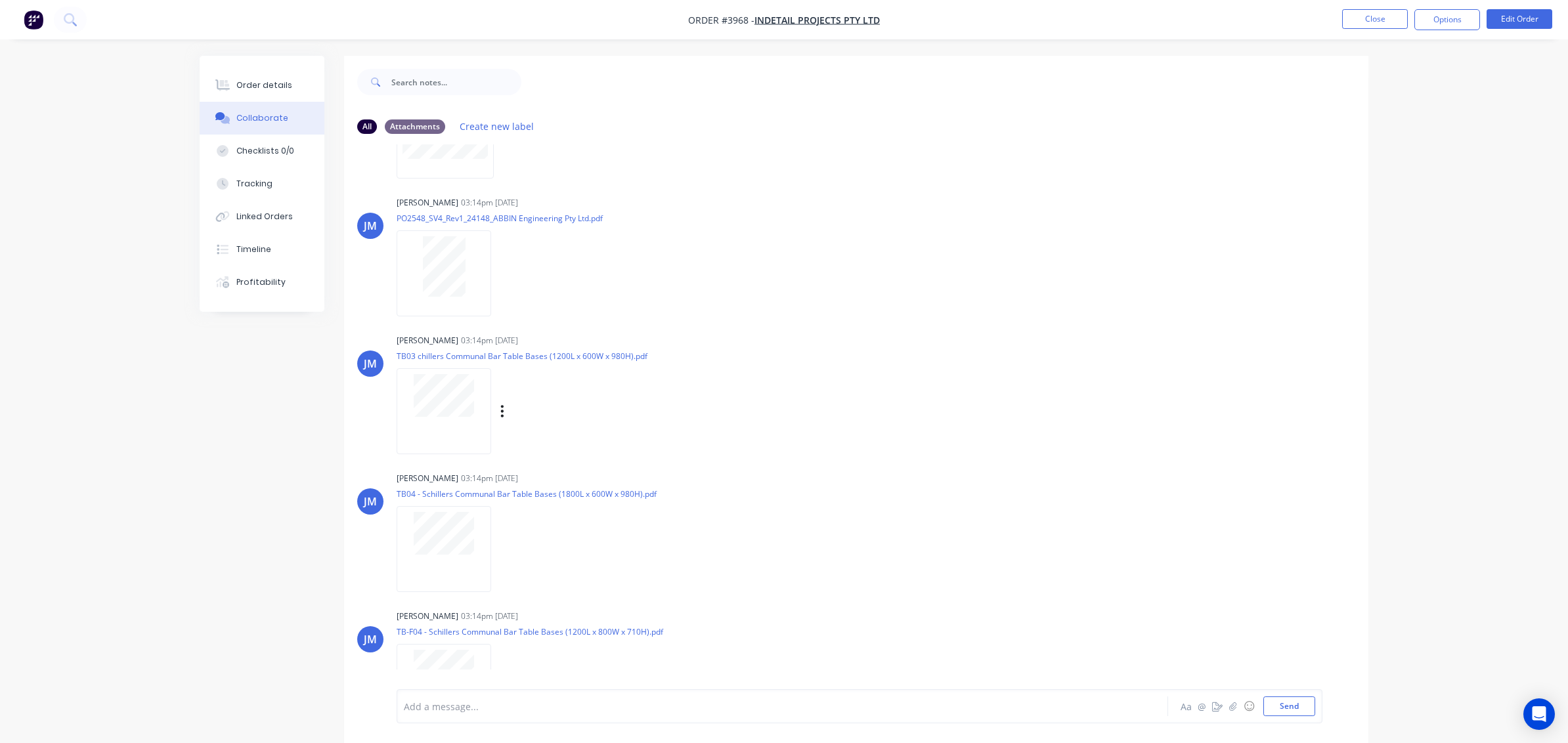
click at [748, 439] on div "Joe Muscari 03:14pm 18/09/25 TB03 chillers Communal Bar Table Bases (1200L x 60…" at bounding box center [601, 390] width 410 height 118
click at [47, 12] on button "button" at bounding box center [33, 19] width 28 height 21
